Goal: Task Accomplishment & Management: Use online tool/utility

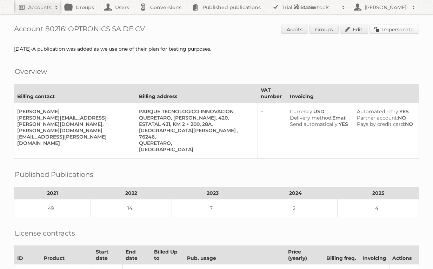
click at [395, 28] on link "Impersonate" at bounding box center [394, 29] width 49 height 9
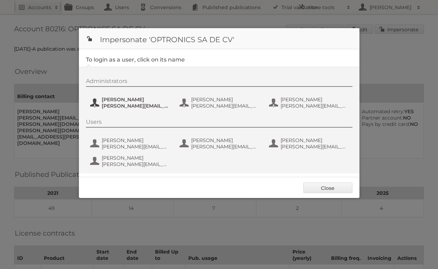
click at [109, 105] on span "[PERSON_NAME][EMAIL_ADDRESS][PERSON_NAME][DOMAIN_NAME]" at bounding box center [136, 106] width 68 height 6
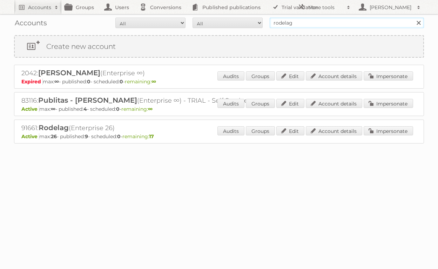
drag, startPoint x: 303, startPoint y: 24, endPoint x: 253, endPoint y: 25, distance: 50.2
click at [253, 25] on form "All Active Expired Pending All Paid Trials Self service rodelag Search" at bounding box center [219, 23] width 410 height 11
type input "optronics"
click at [414, 18] on input "Search" at bounding box center [419, 23] width 11 height 11
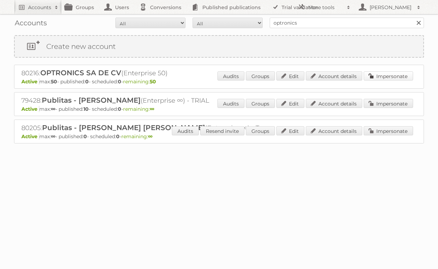
click at [377, 76] on link "Impersonate" at bounding box center [388, 75] width 49 height 9
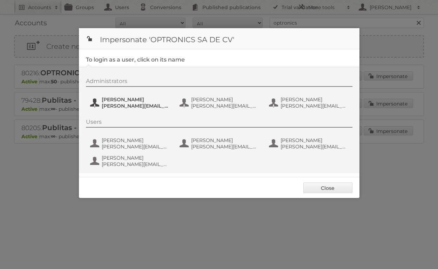
click at [131, 103] on span "[PERSON_NAME][EMAIL_ADDRESS][PERSON_NAME][DOMAIN_NAME]" at bounding box center [136, 106] width 68 height 6
